Goal: Task Accomplishment & Management: Use online tool/utility

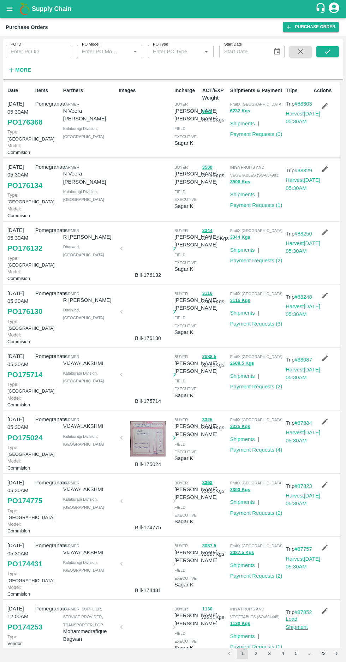
click at [17, 69] on strong "More" at bounding box center [23, 70] width 16 height 6
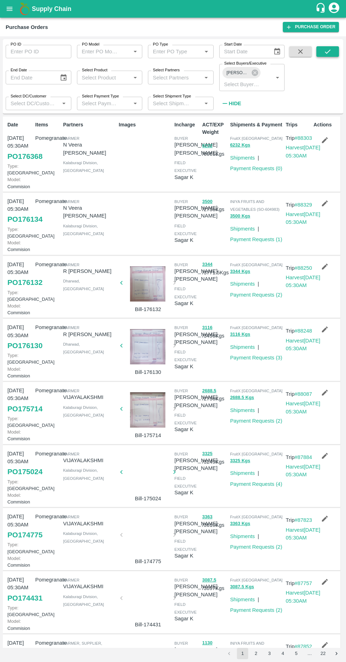
click at [318, 52] on button "submit" at bounding box center [327, 51] width 23 height 11
click at [19, 161] on link "PO 176368" at bounding box center [24, 156] width 35 height 13
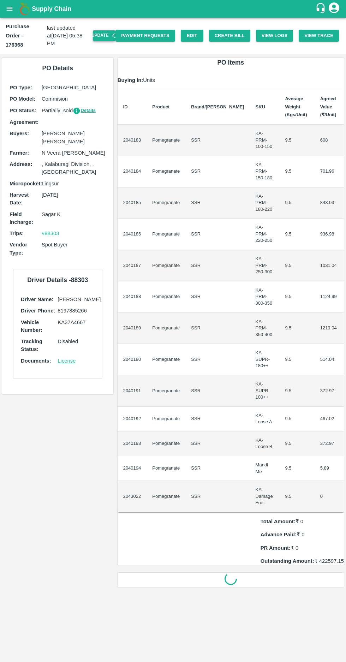
click at [113, 30] on button "Update" at bounding box center [104, 35] width 23 height 10
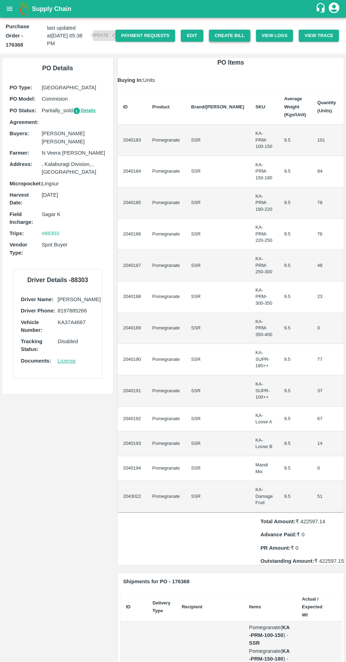
click at [234, 30] on button "Create Bill" at bounding box center [229, 36] width 41 height 12
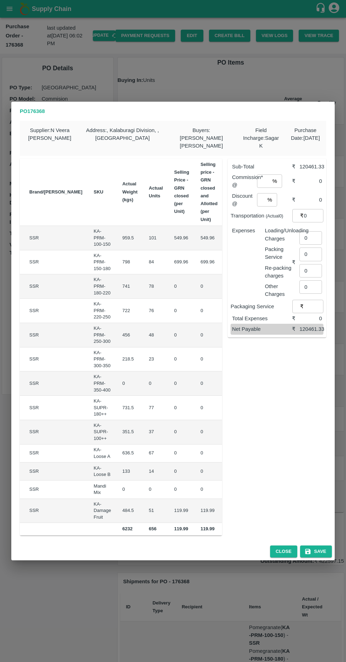
scroll to position [0, 37]
click at [29, 572] on div "PO 176368 Supplier : N Veera Venkata Subbarao Address : , Kalaburagi Division, …" at bounding box center [173, 331] width 346 height 662
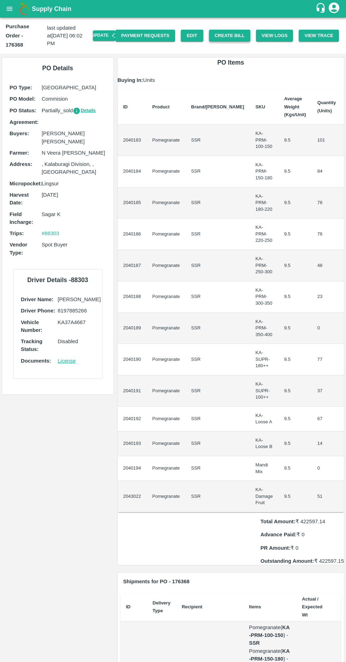
click at [237, 31] on button "Create Bill" at bounding box center [229, 36] width 41 height 12
